Goal: Check status: Check status

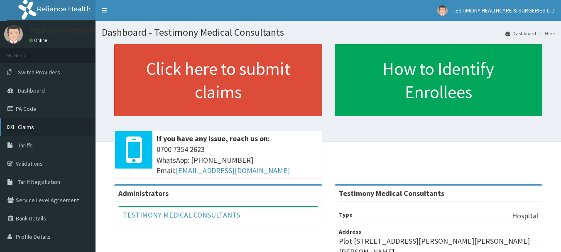
click at [53, 125] on link "Claims" at bounding box center [48, 127] width 96 height 18
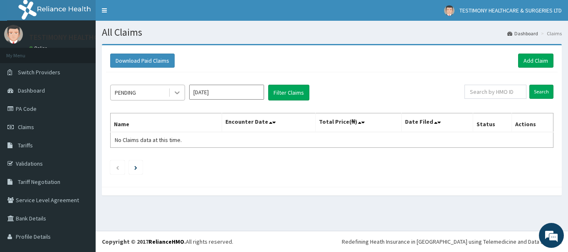
click at [180, 96] on icon at bounding box center [177, 93] width 8 height 8
click at [179, 92] on icon at bounding box center [177, 93] width 5 height 3
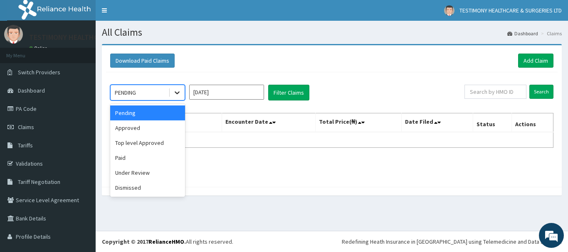
click at [179, 92] on icon at bounding box center [177, 93] width 5 height 3
click at [163, 127] on div "Approved" at bounding box center [147, 128] width 75 height 15
click at [163, 127] on th "Name" at bounding box center [166, 122] width 111 height 19
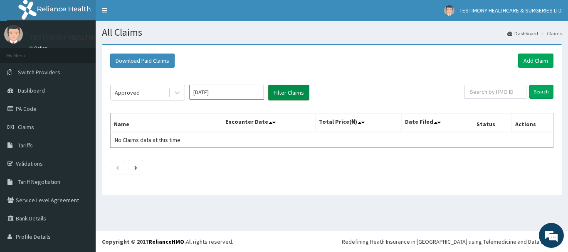
click at [272, 94] on button "Filter Claims" at bounding box center [288, 93] width 41 height 16
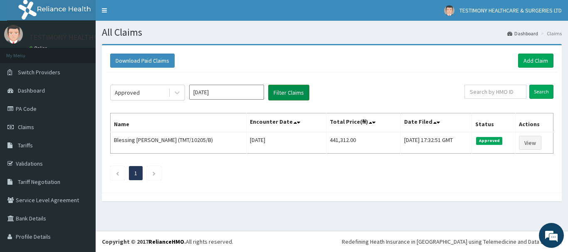
click at [277, 90] on button "Filter Claims" at bounding box center [288, 93] width 41 height 16
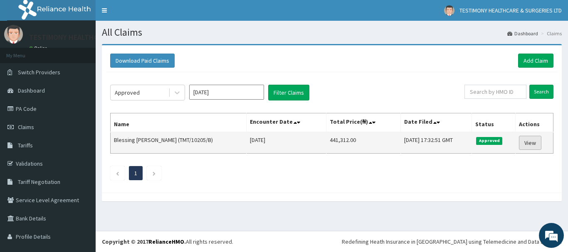
click at [520, 143] on link "View" at bounding box center [530, 143] width 22 height 14
